Goal: Information Seeking & Learning: Learn about a topic

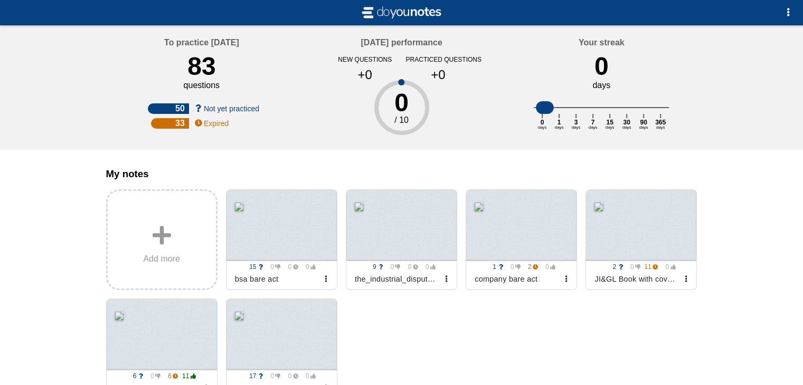
drag, startPoint x: 0, startPoint y: 0, endPoint x: 699, endPoint y: 136, distance: 712.3
click at [699, 136] on div "Your streak 0 days 0 days 1 days 3 days 7 days 15 days 30 days 90 days 365 days" at bounding box center [601, 87] width 200 height 125
click at [364, 244] on div at bounding box center [401, 225] width 110 height 71
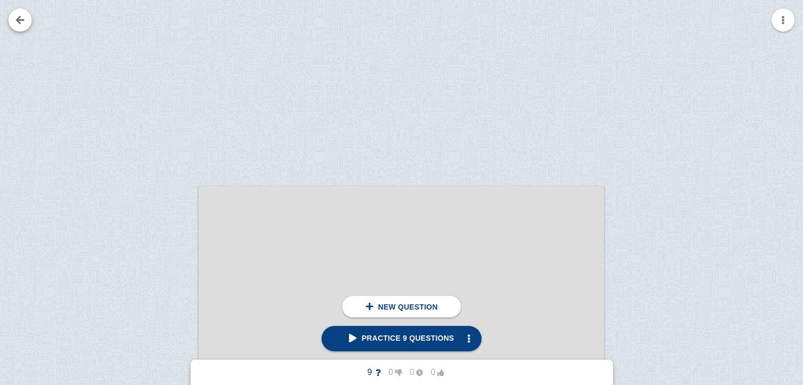
click at [25, 14] on link at bounding box center [19, 19] width 23 height 23
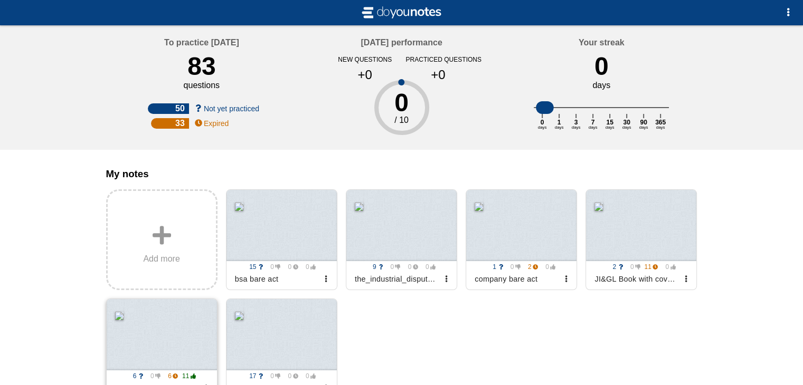
click at [166, 352] on div at bounding box center [162, 334] width 110 height 71
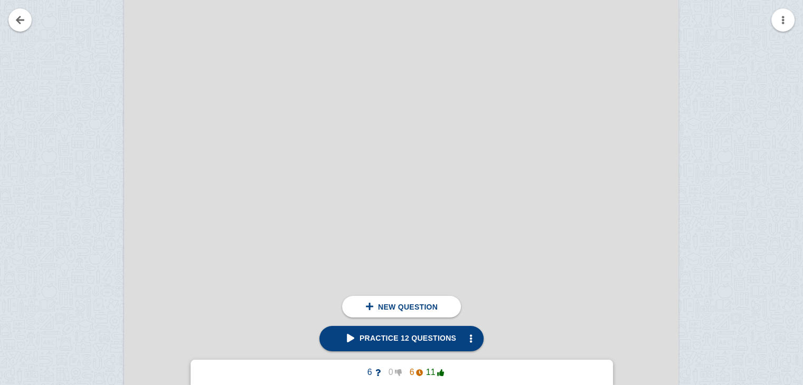
scroll to position [1746, 0]
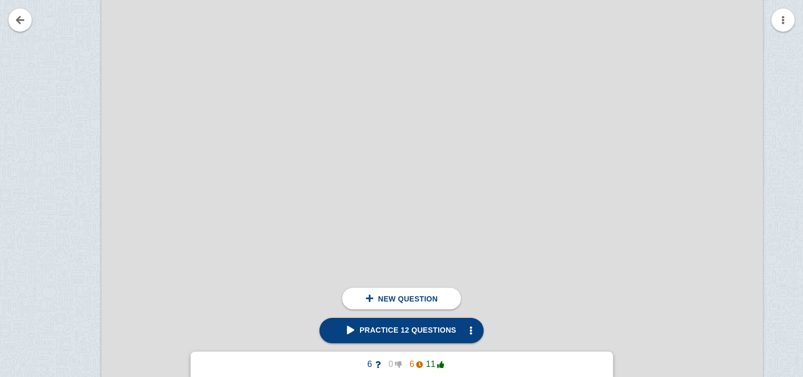
scroll to position [22730, 0]
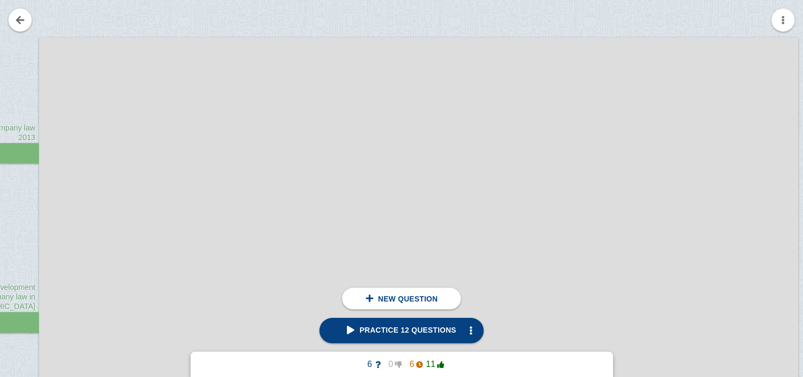
scroll to position [44144, 61]
